Goal: Task Accomplishment & Management: Manage account settings

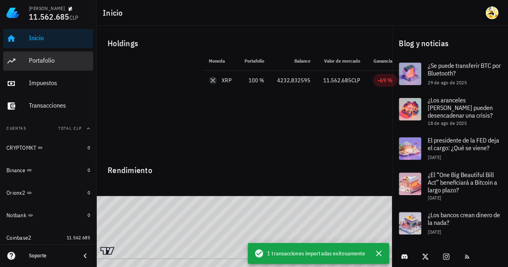
click at [53, 59] on div "Portafolio" at bounding box center [59, 61] width 61 height 8
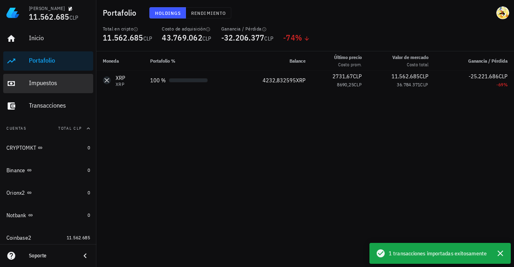
click at [57, 86] on div "Impuestos" at bounding box center [59, 83] width 61 height 8
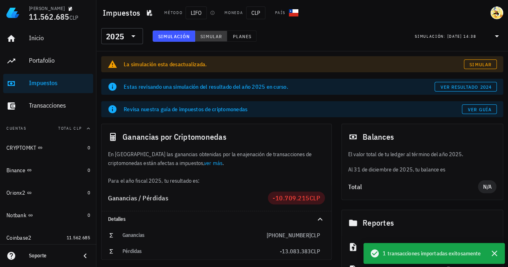
click at [216, 37] on span "Simular" at bounding box center [211, 36] width 22 height 6
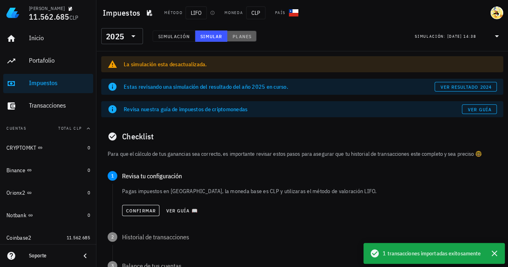
click at [239, 38] on span "Planes" at bounding box center [241, 36] width 19 height 6
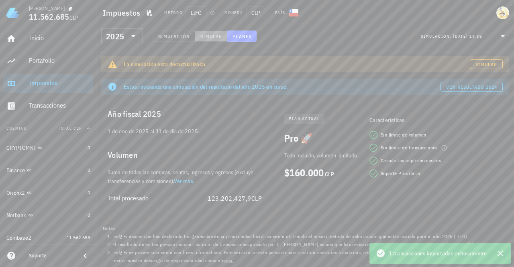
click at [215, 37] on span "Simular" at bounding box center [211, 36] width 22 height 6
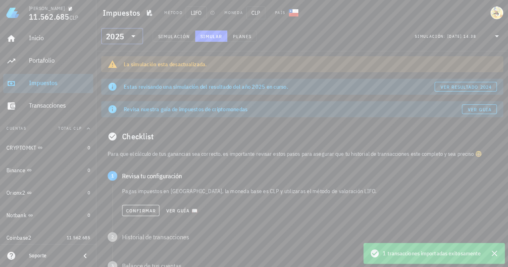
click at [133, 37] on icon at bounding box center [133, 36] width 4 height 2
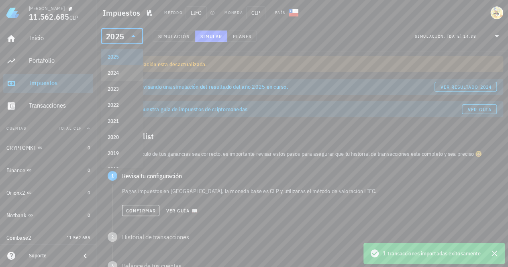
click at [121, 72] on div "2024" at bounding box center [122, 73] width 29 height 6
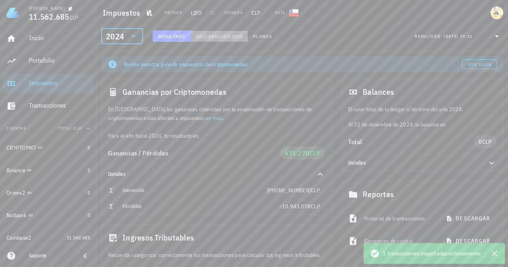
click at [225, 37] on span "Declaración" at bounding box center [213, 36] width 35 height 6
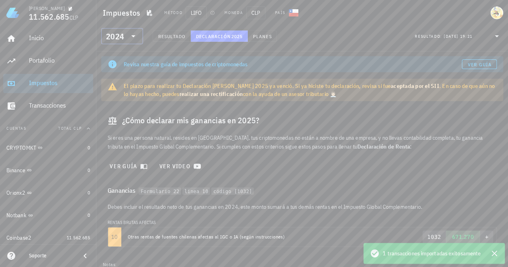
click at [126, 37] on input "text" at bounding box center [126, 36] width 1 height 13
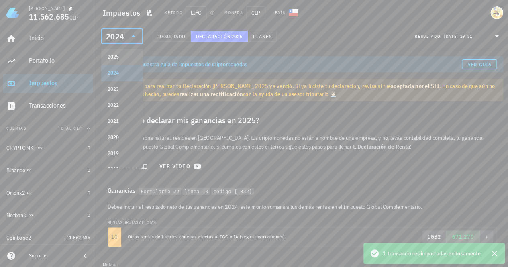
click at [126, 55] on div "2025" at bounding box center [122, 57] width 29 height 6
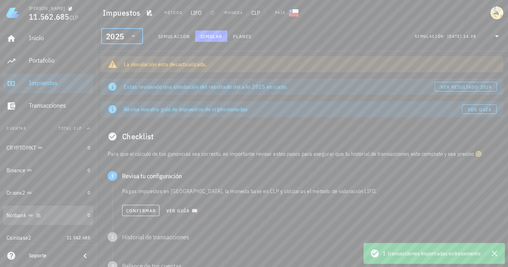
click at [64, 217] on div "Notbank" at bounding box center [45, 216] width 78 height 8
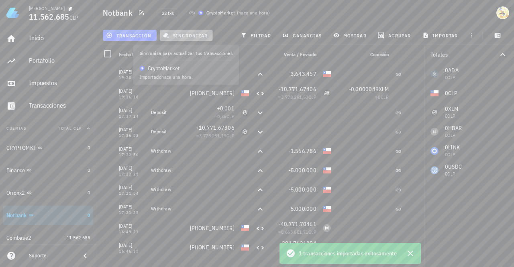
click at [185, 37] on span "sincronizar" at bounding box center [186, 35] width 43 height 6
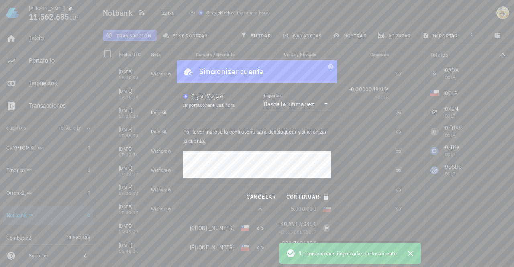
click at [283, 190] on button "continuar" at bounding box center [308, 197] width 51 height 14
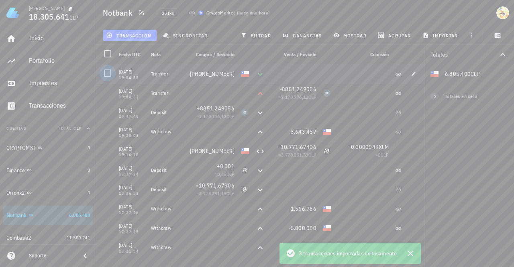
click at [107, 74] on div at bounding box center [108, 73] width 14 height 14
click at [108, 94] on div at bounding box center [108, 93] width 14 height 14
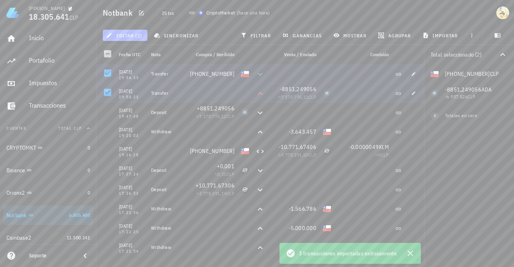
click at [123, 32] on button "editar (2)" at bounding box center [125, 35] width 45 height 11
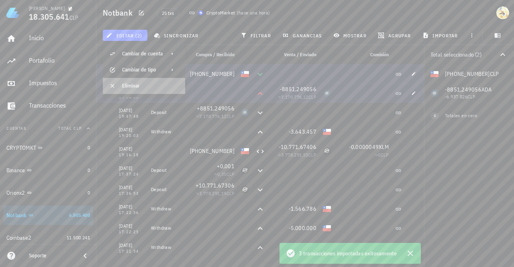
click at [149, 86] on div "Eliminar" at bounding box center [150, 86] width 57 height 6
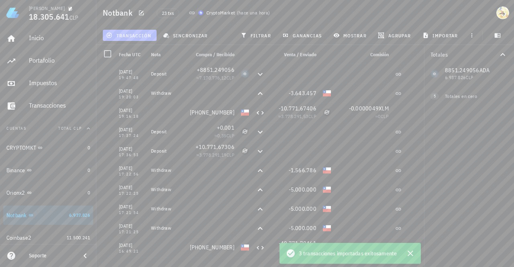
click at [143, 40] on button "transacción" at bounding box center [130, 35] width 54 height 11
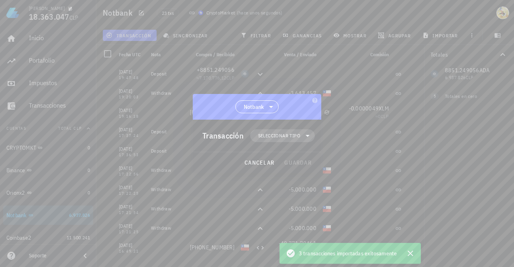
click at [297, 139] on span "Seleccionar tipo" at bounding box center [279, 136] width 42 height 8
click at [291, 154] on div "Compra/Venta" at bounding box center [286, 155] width 31 height 6
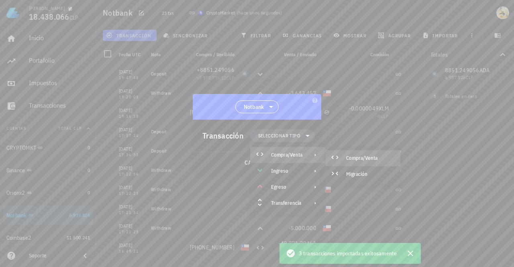
click at [350, 161] on div "Compra/Venta" at bounding box center [370, 158] width 48 height 6
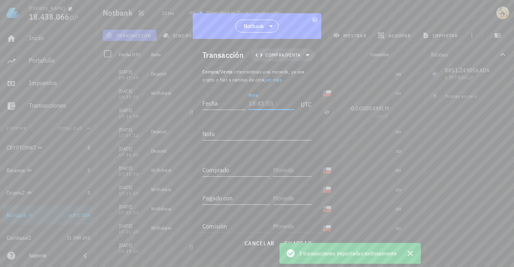
click at [270, 103] on input "Hora" at bounding box center [272, 103] width 46 height 13
type input "19:54:21"
click at [229, 104] on input "Fecha" at bounding box center [223, 103] width 43 height 13
type input "[DATE]"
click at [235, 170] on input "Comprado" at bounding box center [235, 169] width 67 height 13
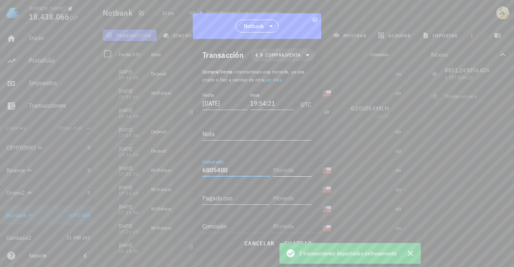
type input "6.805.400"
click at [278, 164] on input "text" at bounding box center [291, 169] width 37 height 13
click at [300, 52] on div "CLP" at bounding box center [302, 52] width 28 height 8
type input "CLP"
click at [230, 198] on input "Pagado con" at bounding box center [235, 198] width 67 height 13
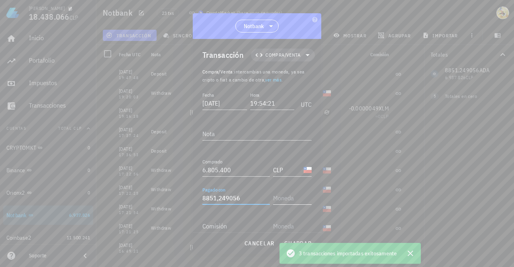
type input "8.851,249056"
click at [280, 196] on input "text" at bounding box center [291, 198] width 37 height 13
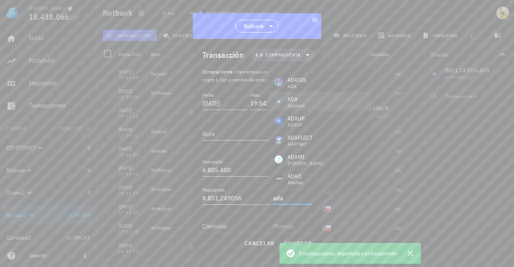
click at [312, 102] on div "[PERSON_NAME]" at bounding box center [319, 101] width 103 height 19
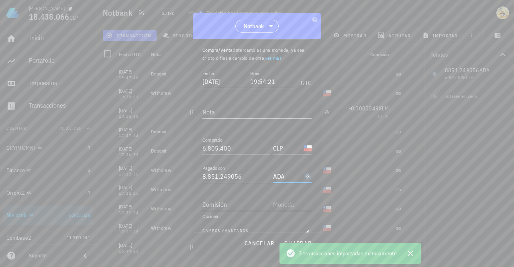
scroll to position [33, 0]
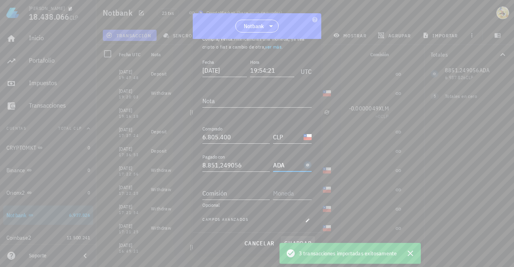
type input "ADA"
click at [298, 240] on span "guardar" at bounding box center [298, 243] width 28 height 7
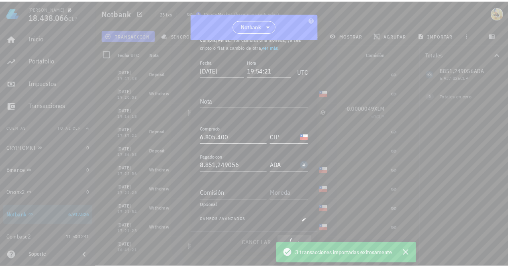
scroll to position [0, 0]
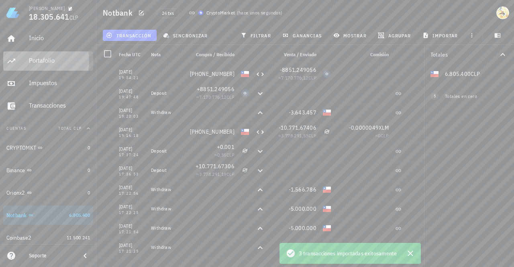
click at [63, 60] on div "Portafolio" at bounding box center [59, 61] width 61 height 8
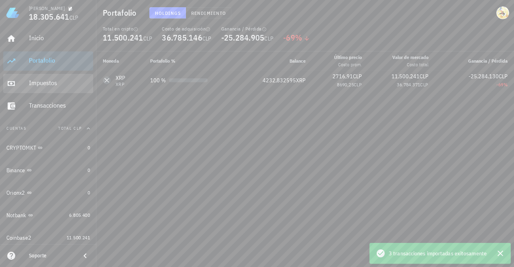
click at [51, 84] on div "Impuestos" at bounding box center [59, 83] width 61 height 8
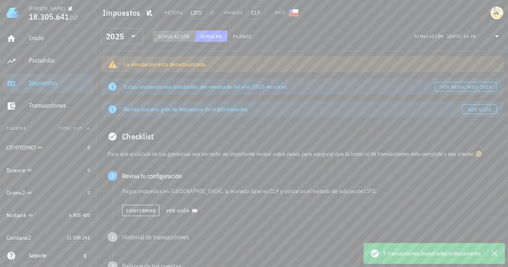
click at [178, 39] on button "Simulación" at bounding box center [174, 36] width 43 height 11
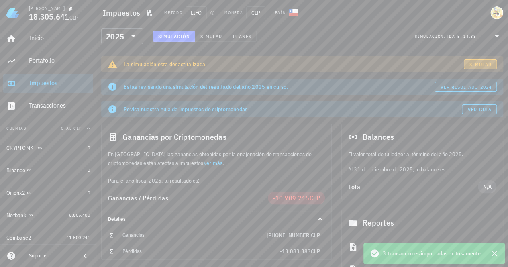
click at [479, 65] on span "Simular" at bounding box center [480, 64] width 22 height 6
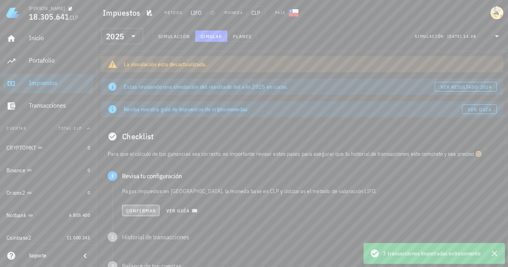
click at [143, 213] on span "Confirmar" at bounding box center [141, 211] width 30 height 6
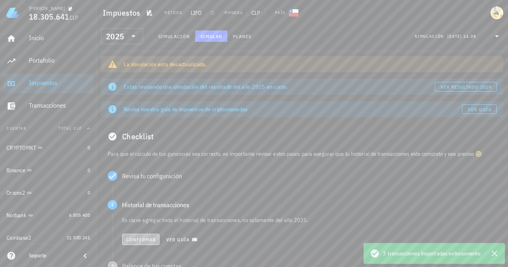
click at [144, 236] on button "Confirmar" at bounding box center [140, 239] width 37 height 11
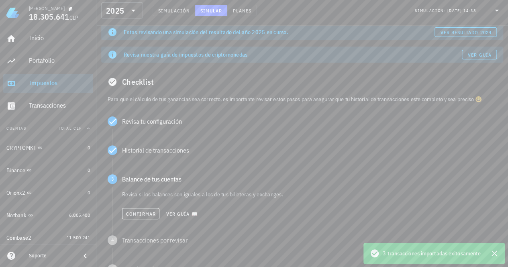
scroll to position [80, 0]
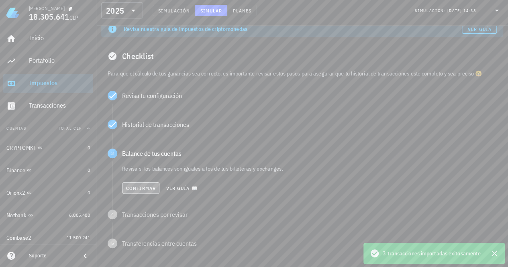
click at [146, 191] on span "Confirmar" at bounding box center [141, 188] width 30 height 6
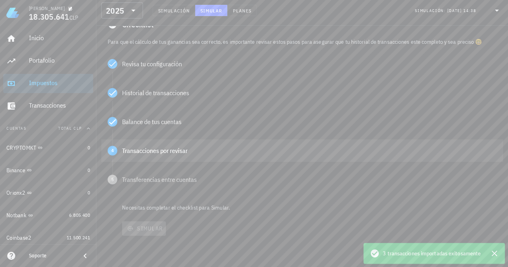
scroll to position [153, 0]
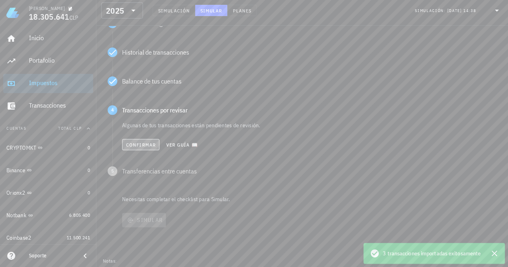
click at [147, 143] on span "Confirmar" at bounding box center [141, 145] width 30 height 6
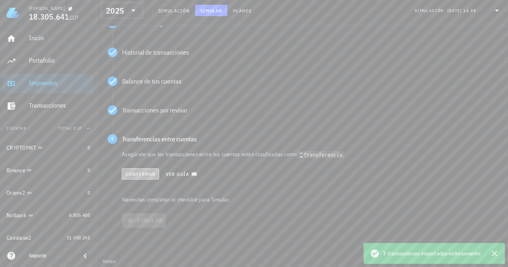
click at [146, 173] on span "Confirmar" at bounding box center [140, 174] width 30 height 6
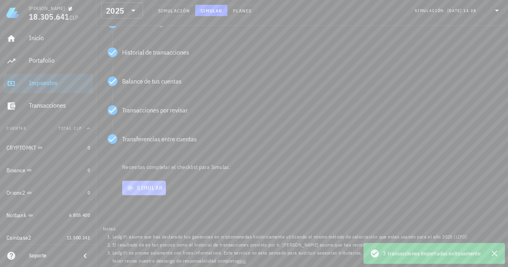
click at [159, 192] on button "Simular" at bounding box center [144, 188] width 44 height 14
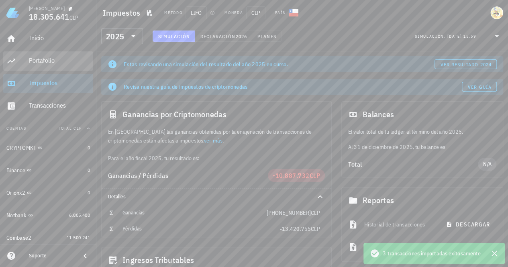
click at [54, 63] on div "Portafolio" at bounding box center [59, 61] width 61 height 8
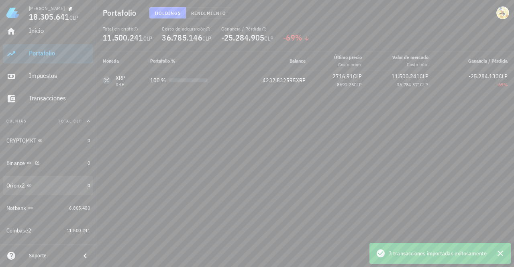
scroll to position [20, 0]
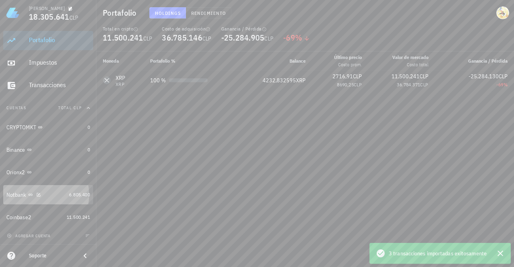
click at [55, 194] on div "Notbank" at bounding box center [35, 195] width 59 height 8
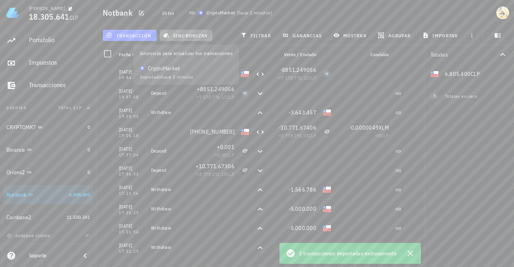
click at [190, 38] on span "sincronizar" at bounding box center [186, 35] width 43 height 6
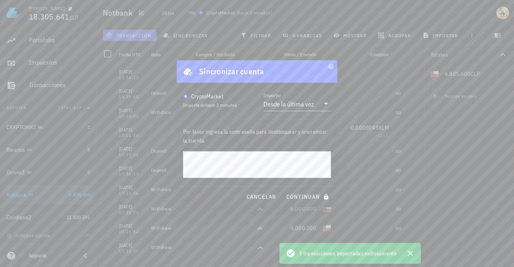
click at [283, 190] on button "continuar" at bounding box center [308, 197] width 51 height 14
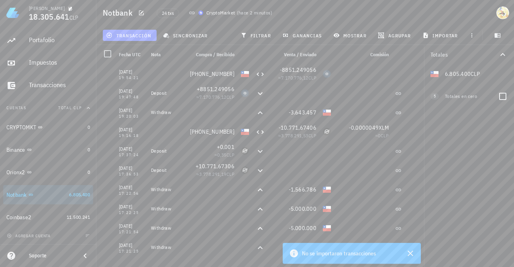
click at [466, 96] on div "Totales en cero" at bounding box center [468, 96] width 47 height 7
click at [499, 96] on div at bounding box center [503, 97] width 14 height 14
click at [504, 57] on icon "button" at bounding box center [503, 55] width 10 height 10
click at [503, 55] on icon "button" at bounding box center [503, 55] width 10 height 10
click at [502, 196] on div at bounding box center [503, 193] width 14 height 14
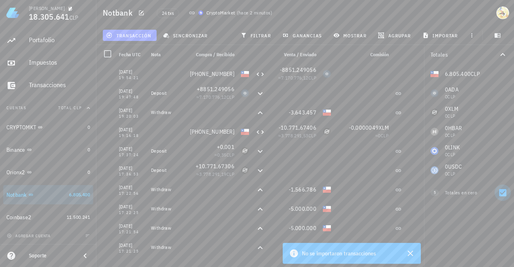
checkbox input "false"
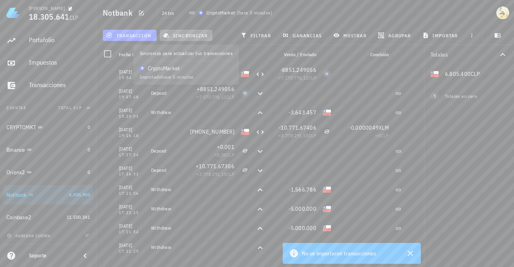
click at [184, 37] on span "sincronizar" at bounding box center [186, 35] width 43 height 6
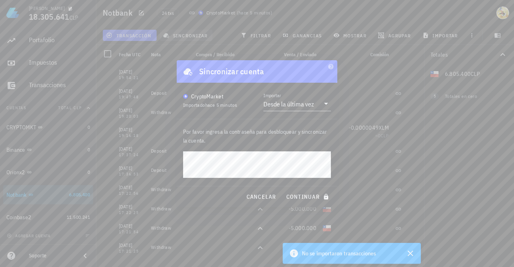
click at [283, 190] on button "continuar" at bounding box center [308, 197] width 51 height 14
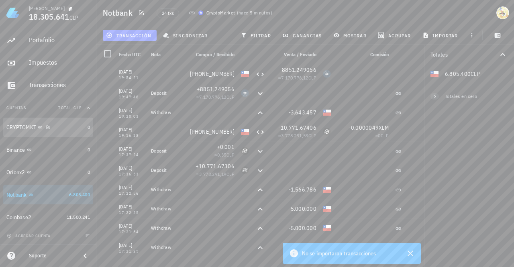
click at [67, 130] on div "CRYPTOMKT" at bounding box center [45, 128] width 78 height 8
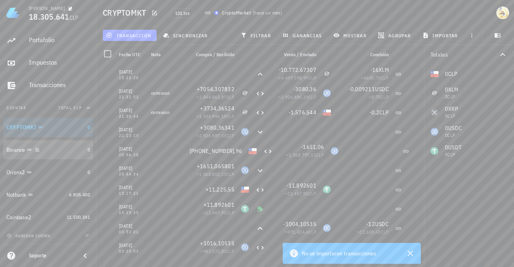
click at [53, 153] on div "Binance" at bounding box center [45, 150] width 78 height 8
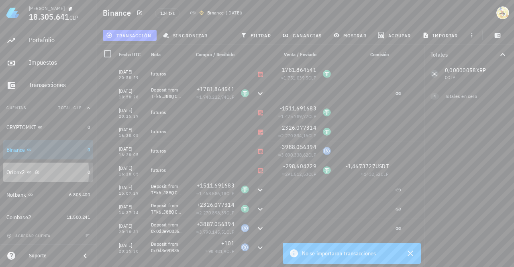
click at [62, 171] on div "Orionx2" at bounding box center [45, 173] width 78 height 8
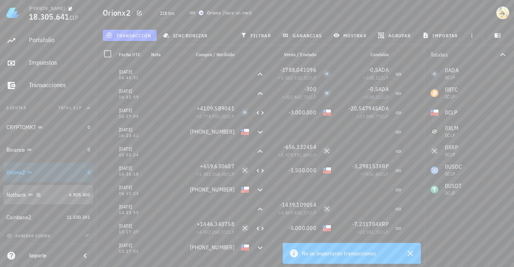
click at [53, 194] on div "Notbank" at bounding box center [35, 195] width 59 height 8
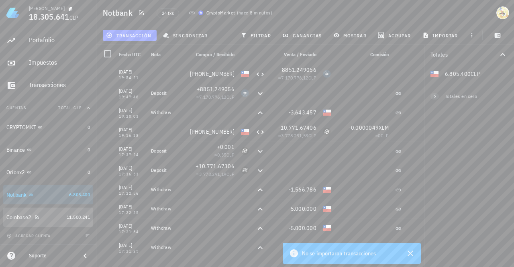
click at [52, 218] on div "Coinbase2" at bounding box center [34, 218] width 57 height 8
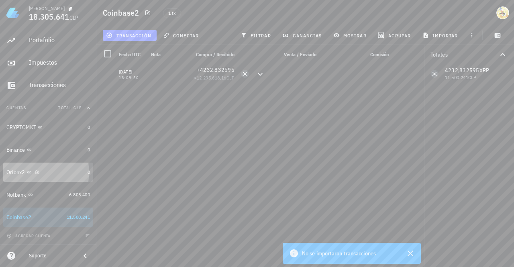
click at [61, 176] on div "Orionx2" at bounding box center [45, 172] width 78 height 17
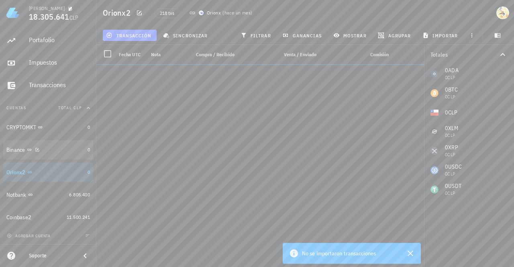
click at [68, 154] on div "Binance" at bounding box center [45, 149] width 78 height 17
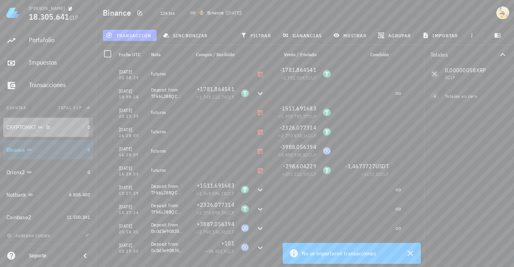
click at [66, 127] on div "CRYPTOMKT" at bounding box center [45, 128] width 78 height 8
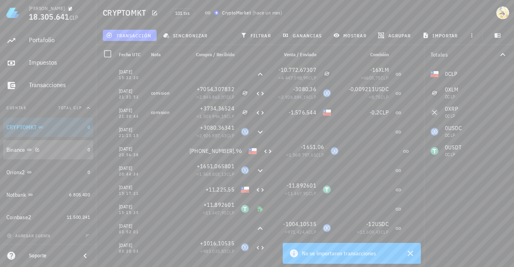
click at [65, 147] on div "Binance" at bounding box center [45, 150] width 78 height 8
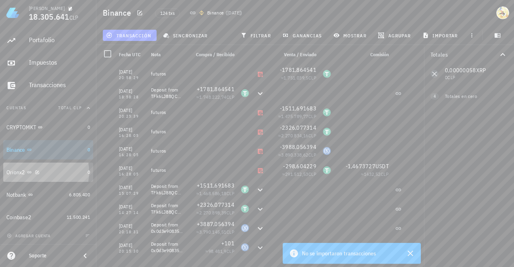
click at [63, 176] on div "Orionx2" at bounding box center [45, 173] width 78 height 8
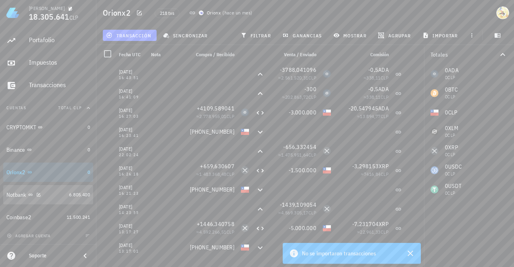
click at [55, 195] on div "Notbank" at bounding box center [35, 195] width 59 height 8
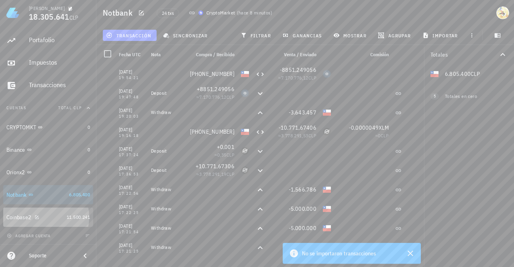
click at [54, 217] on div "Coinbase2" at bounding box center [34, 218] width 57 height 8
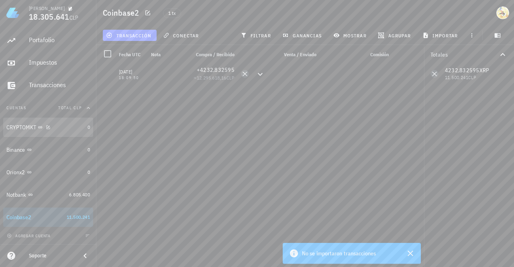
click at [68, 127] on div "CRYPTOMKT" at bounding box center [45, 128] width 78 height 8
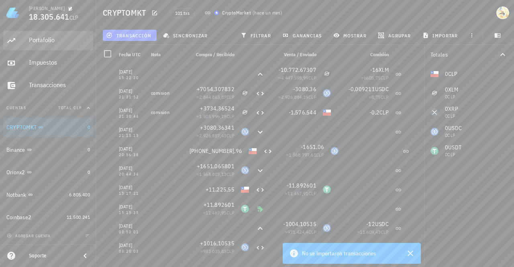
click at [46, 44] on div "Portafolio" at bounding box center [59, 40] width 61 height 8
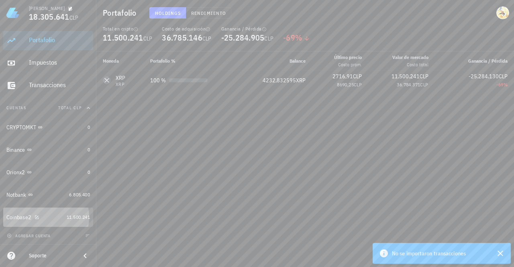
click at [53, 216] on div "Coinbase2" at bounding box center [34, 218] width 57 height 8
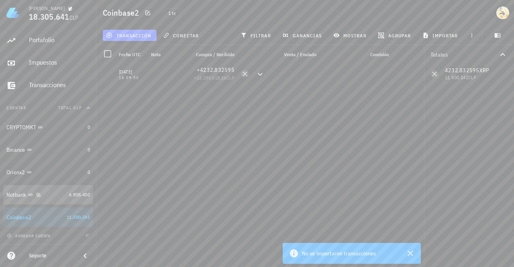
click at [56, 194] on div "Notbank" at bounding box center [35, 195] width 59 height 8
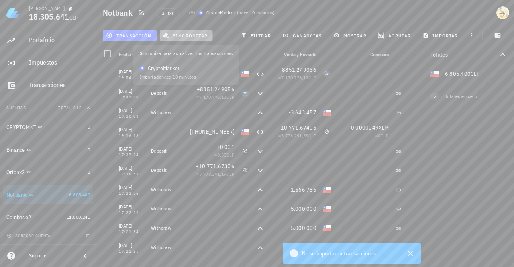
click at [188, 33] on span "sincronizar" at bounding box center [186, 35] width 43 height 6
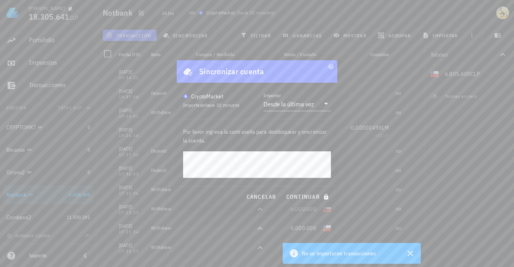
click at [283, 190] on button "continuar" at bounding box center [308, 197] width 51 height 14
